Goal: Task Accomplishment & Management: Manage account settings

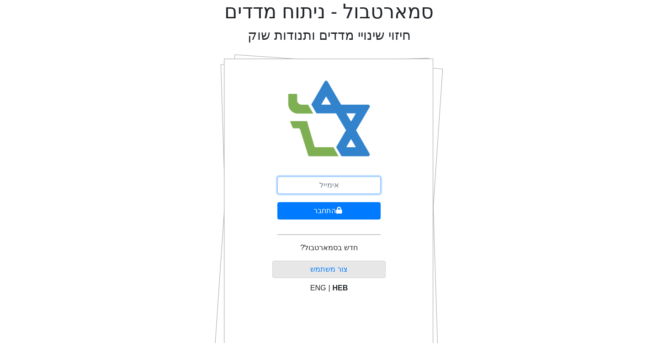
click at [342, 192] on input "email" at bounding box center [328, 184] width 103 height 17
click at [319, 186] on input "email" at bounding box center [328, 184] width 103 height 17
type input "ד"
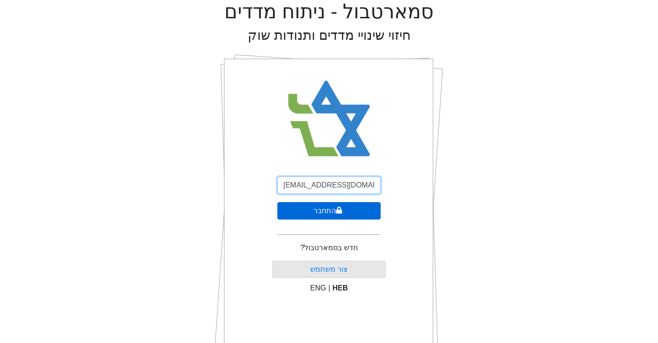
type input "[EMAIL_ADDRESS][DOMAIN_NAME]"
click at [317, 213] on button "התחבר" at bounding box center [328, 210] width 103 height 17
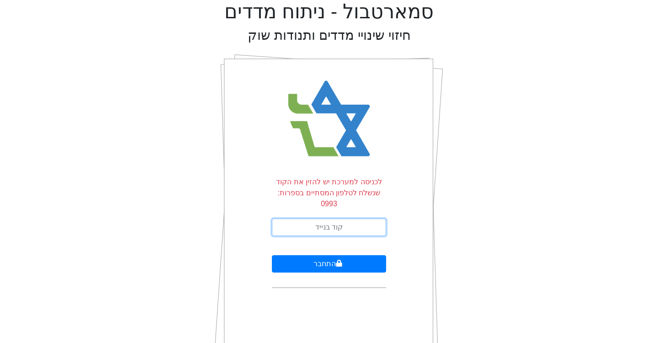
click at [315, 218] on input "text" at bounding box center [329, 226] width 114 height 17
type input "169914"
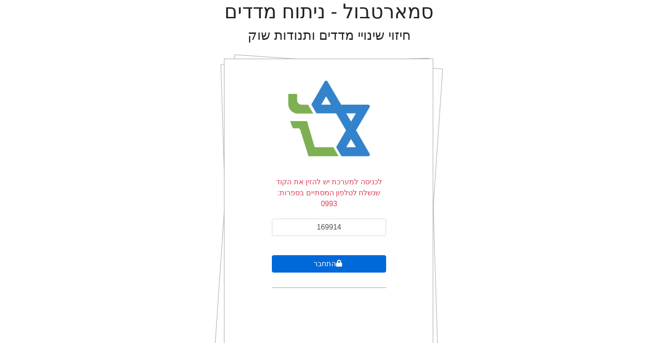
click at [319, 255] on button "התחבר" at bounding box center [329, 263] width 114 height 17
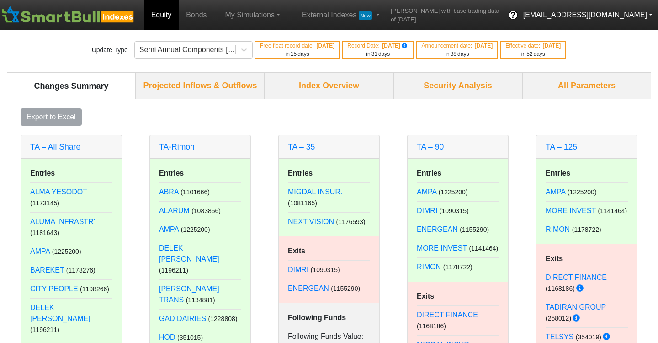
click at [647, 16] on button "[EMAIL_ADDRESS][DOMAIN_NAME]" at bounding box center [587, 15] width 140 height 16
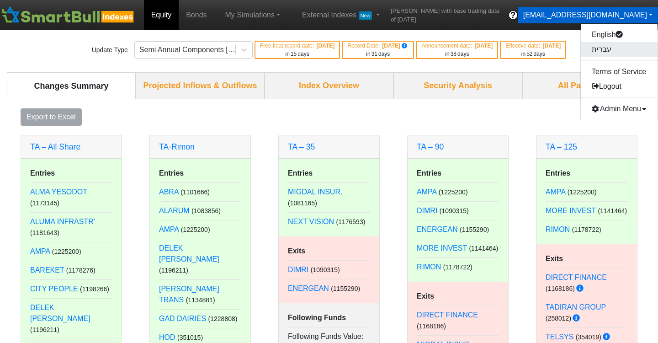
click at [607, 52] on link "עברית" at bounding box center [618, 49] width 77 height 15
